Goal: Navigation & Orientation: Find specific page/section

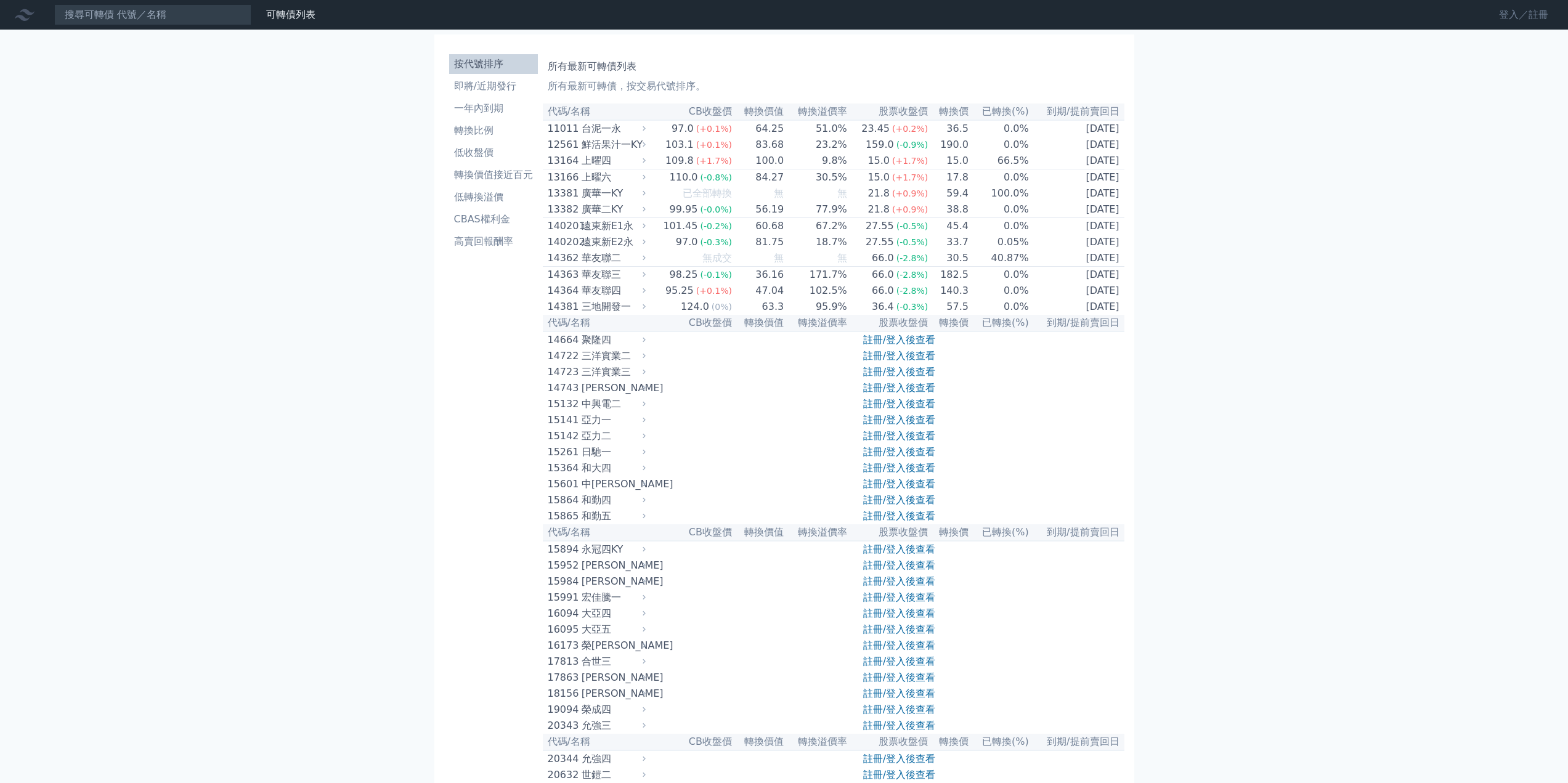
click at [1510, 20] on link "登入／註冊" at bounding box center [1523, 15] width 69 height 20
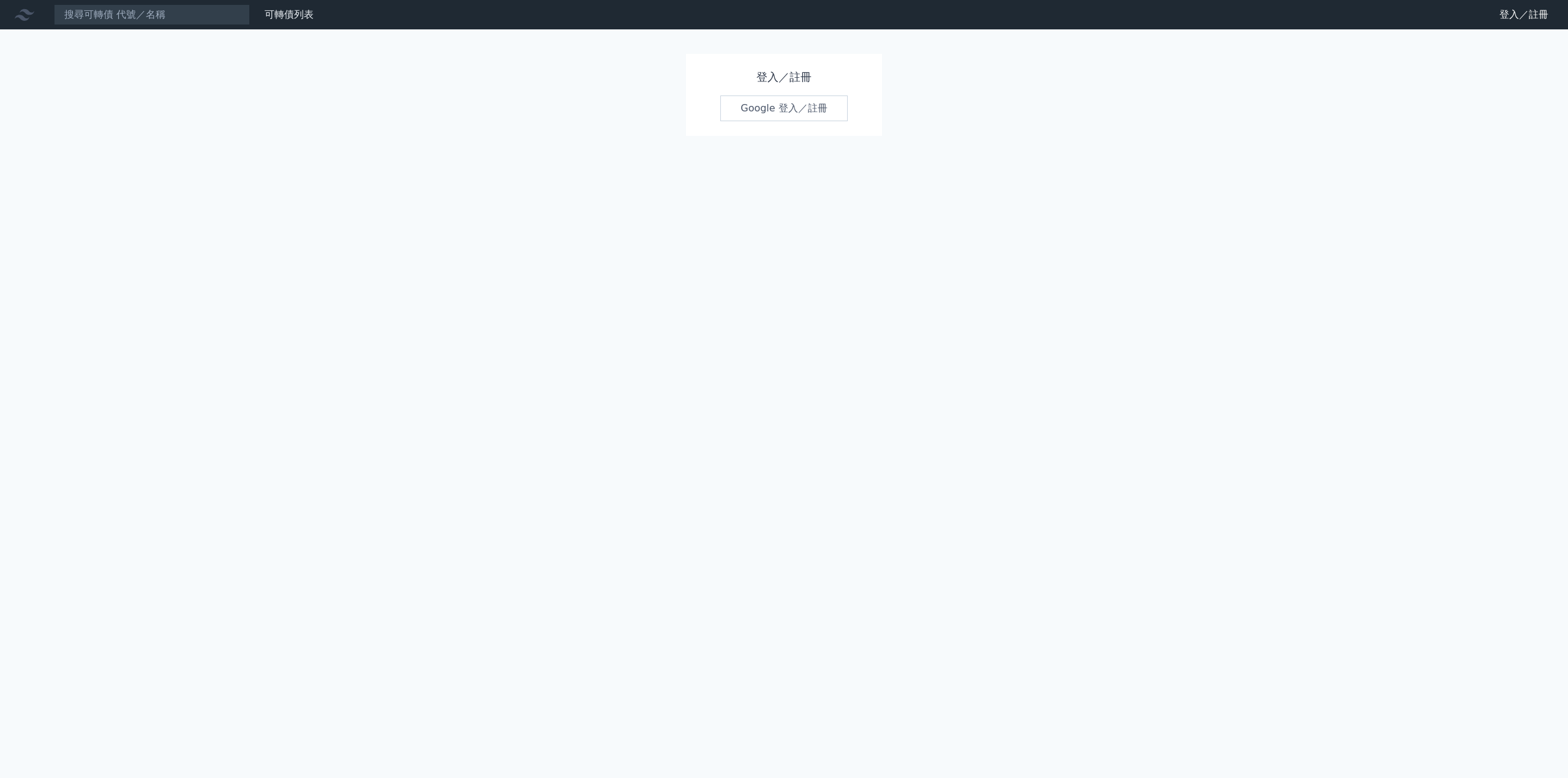
click at [776, 112] on link "Google 登入／註冊" at bounding box center [783, 108] width 127 height 26
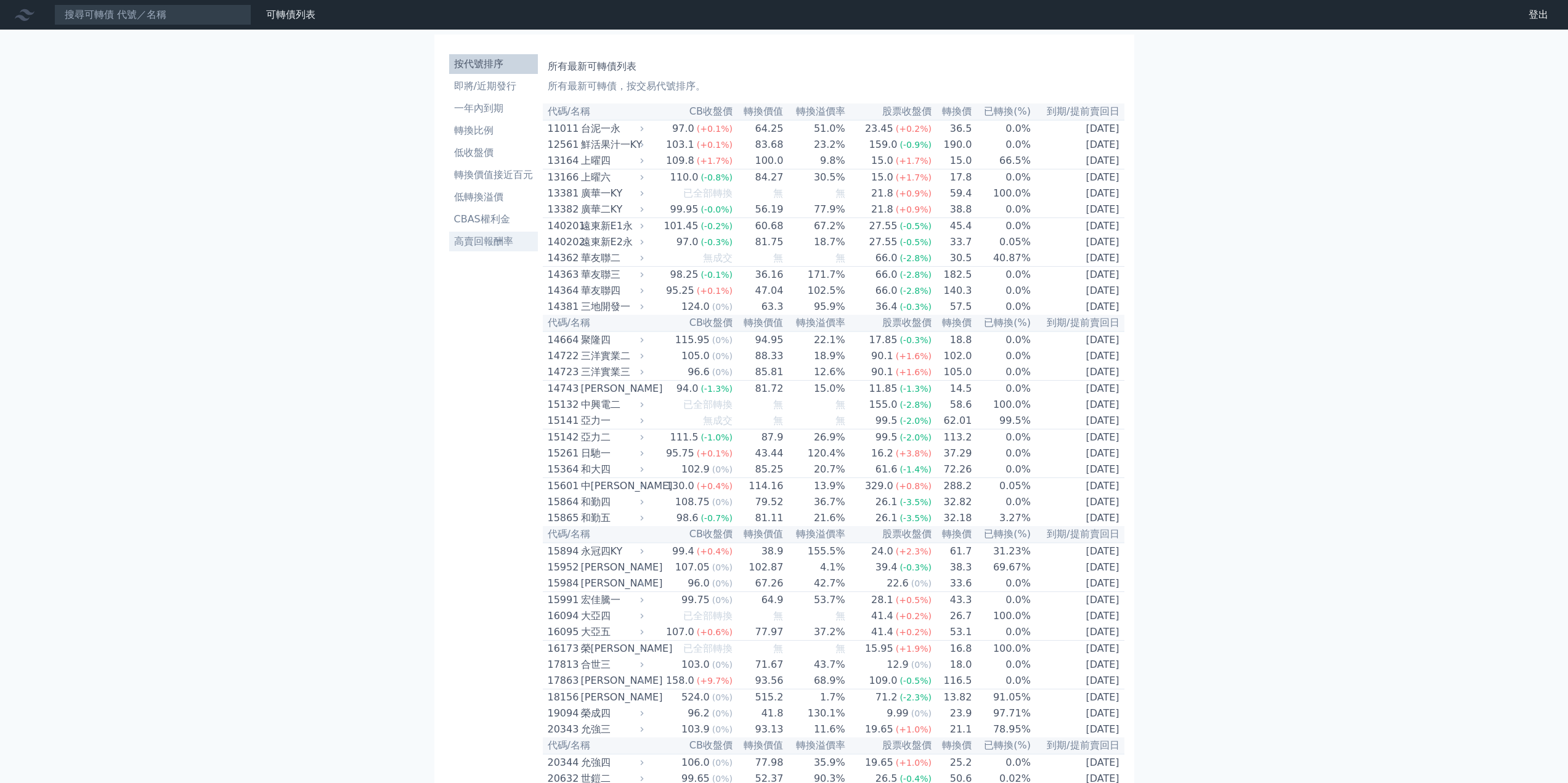
click at [511, 237] on li "高賣回報酬率" at bounding box center [493, 241] width 89 height 15
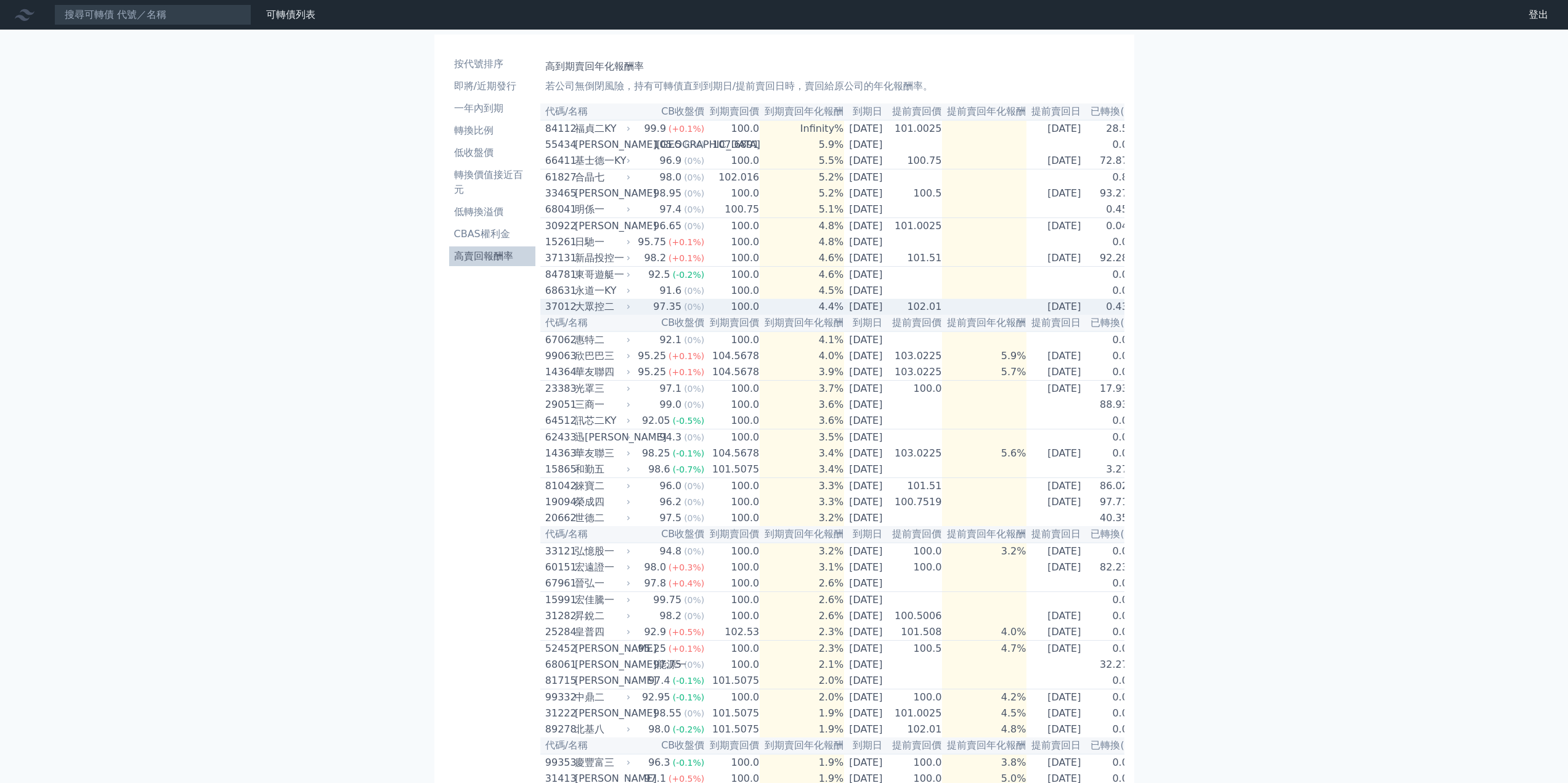
scroll to position [364, 0]
